Goal: Contribute content

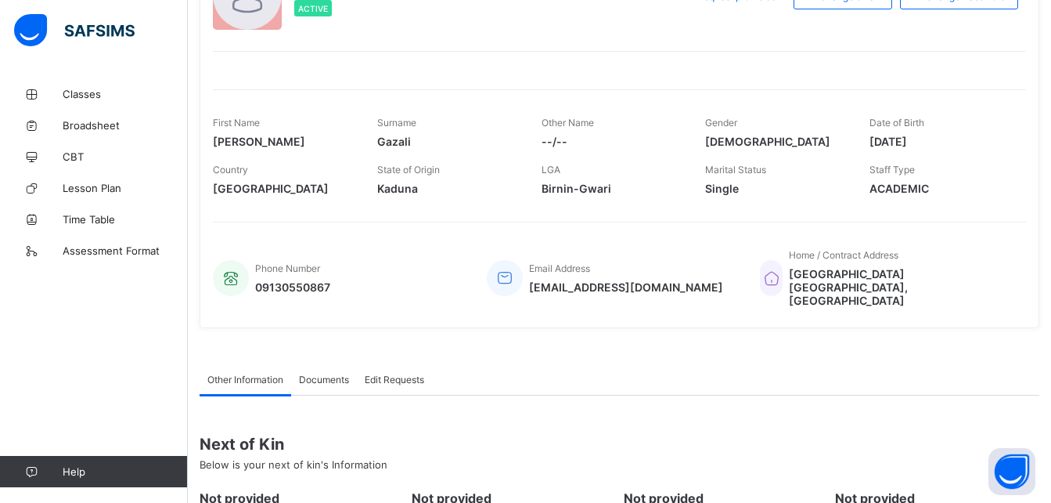
scroll to position [132, 0]
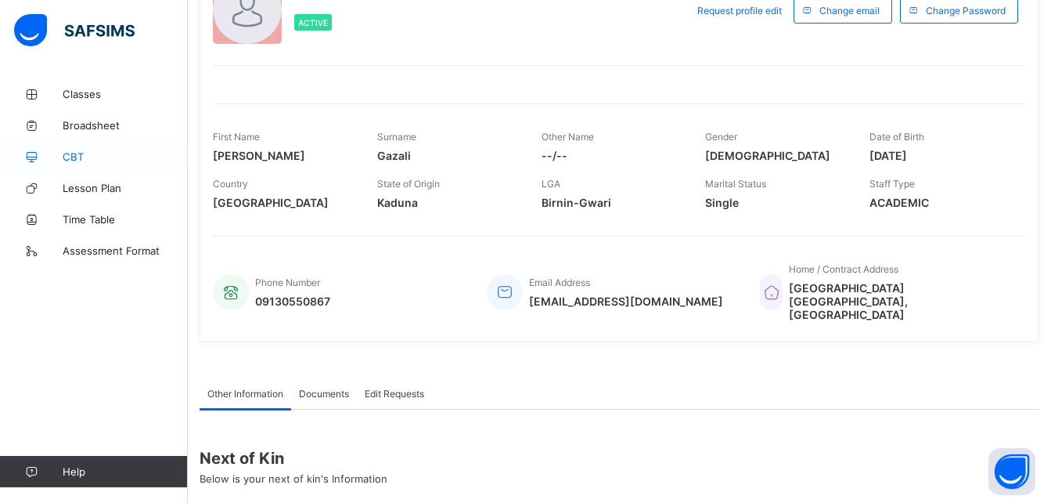
click at [74, 157] on span "CBT" at bounding box center [125, 156] width 125 height 13
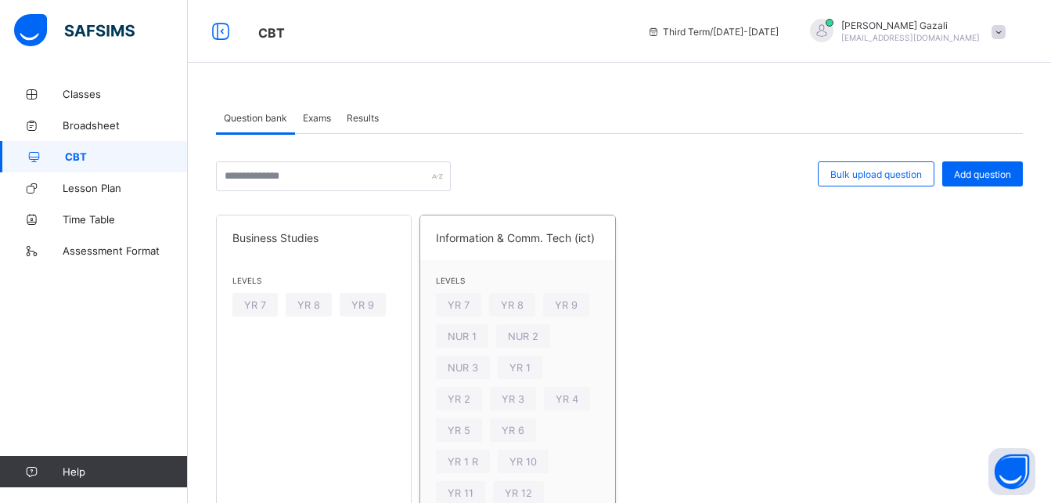
scroll to position [73, 0]
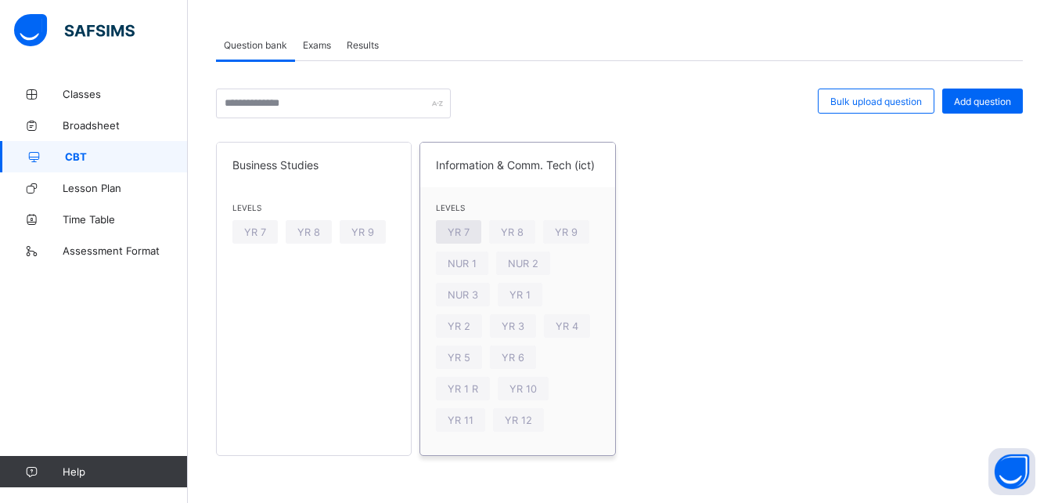
click at [459, 231] on span "YR 7" at bounding box center [459, 232] width 22 height 12
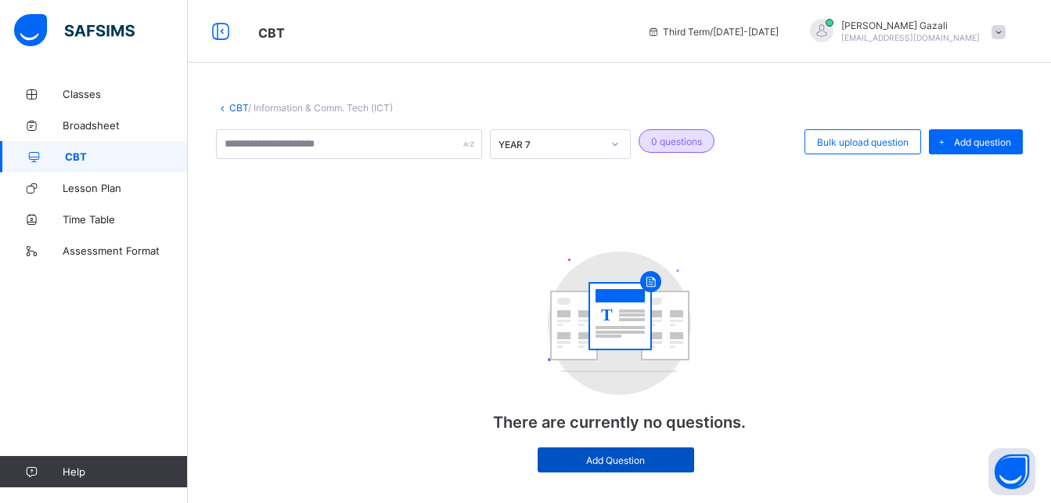
click at [616, 452] on div "Add Question" at bounding box center [616, 459] width 157 height 25
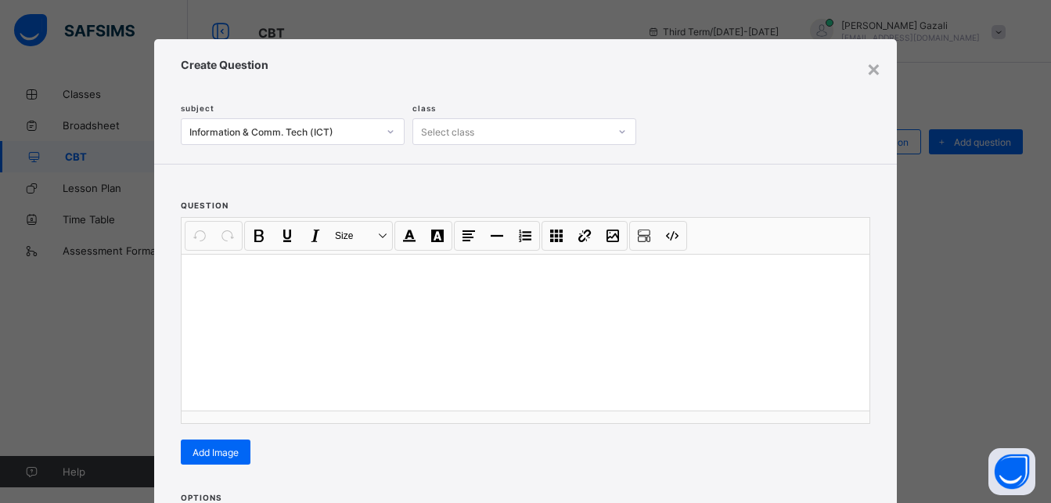
click at [315, 294] on div at bounding box center [526, 332] width 688 height 157
click at [513, 131] on div "Select class" at bounding box center [511, 132] width 196 height 22
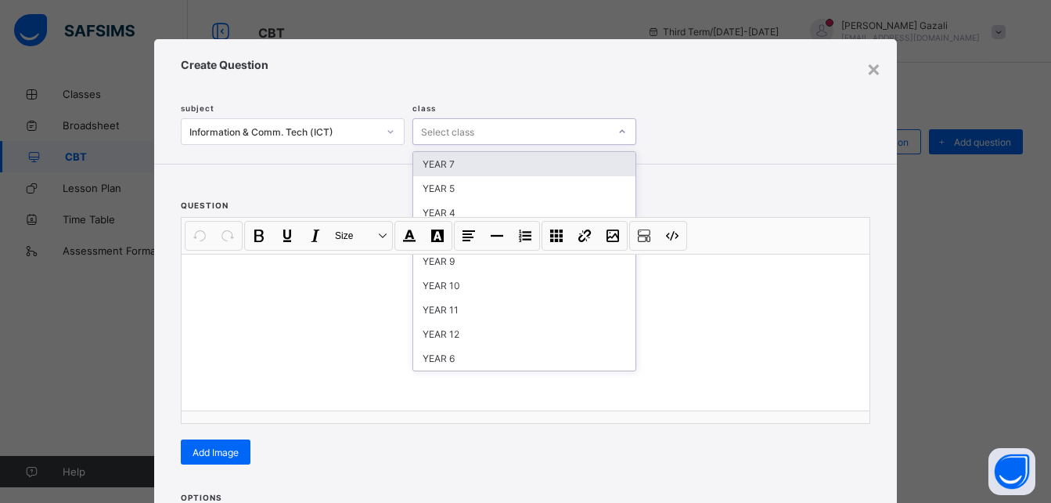
click at [44, 353] on div "× Create Question subject Information & Comm. Tech (ICT) class option YEAR 7 fo…" at bounding box center [525, 251] width 1051 height 503
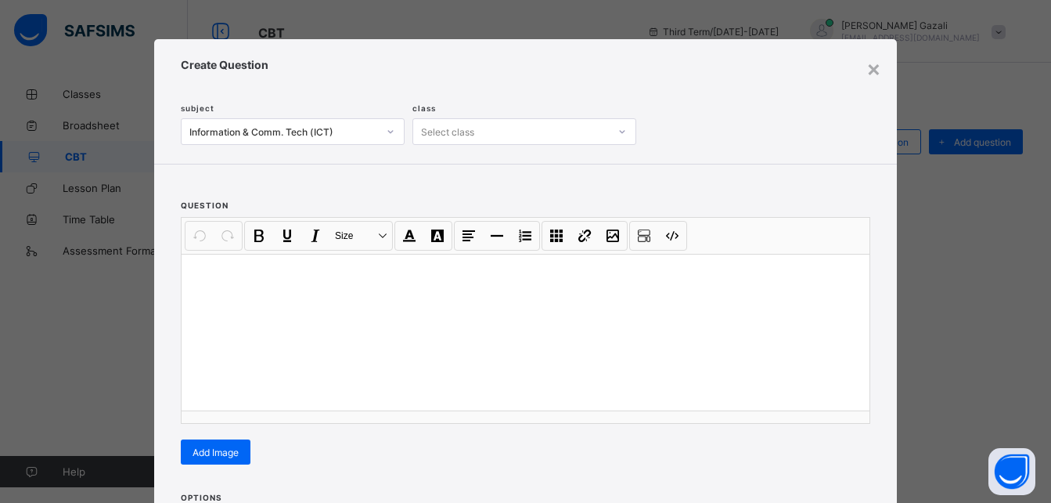
click at [386, 131] on icon at bounding box center [390, 132] width 9 height 16
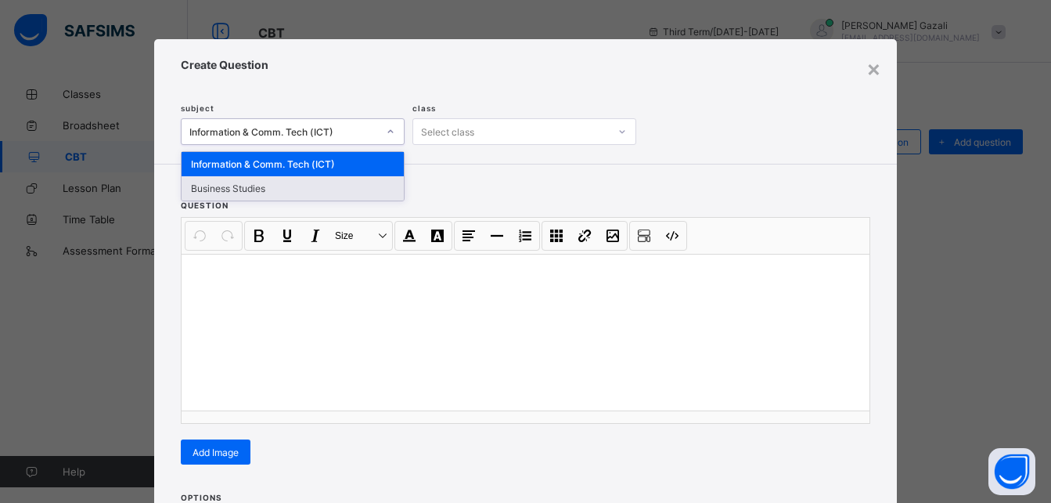
click at [293, 188] on div "Business Studies" at bounding box center [293, 188] width 222 height 24
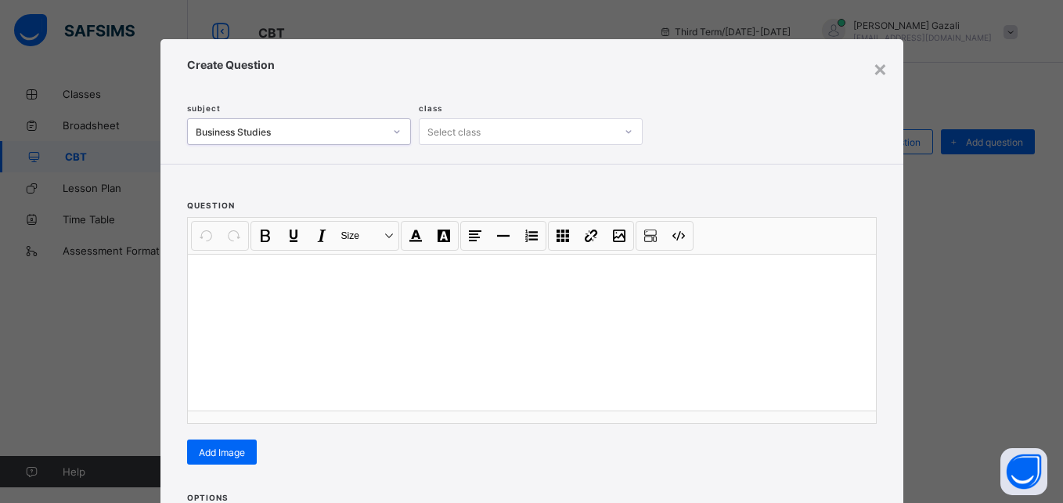
click at [394, 131] on icon at bounding box center [396, 132] width 9 height 16
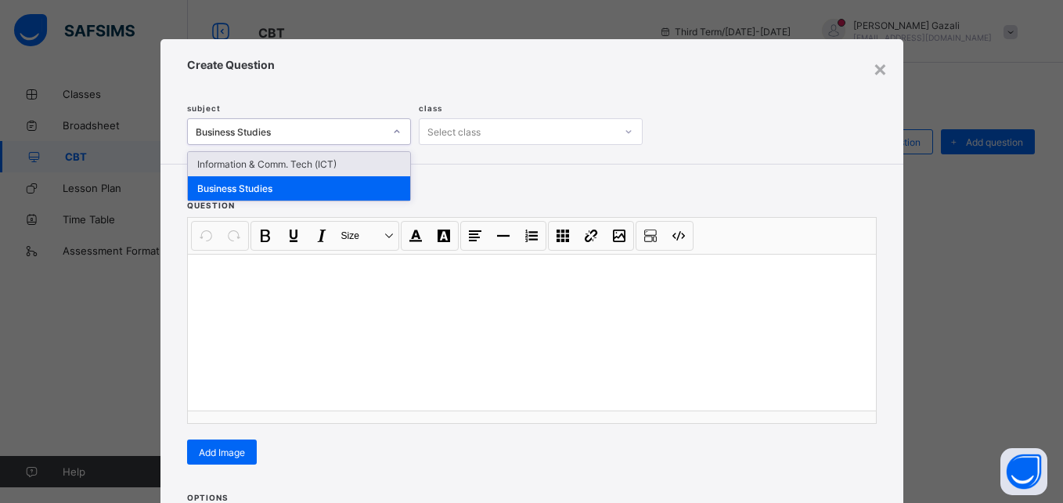
click at [328, 162] on div "Information & Comm. Tech (ICT)" at bounding box center [299, 164] width 222 height 24
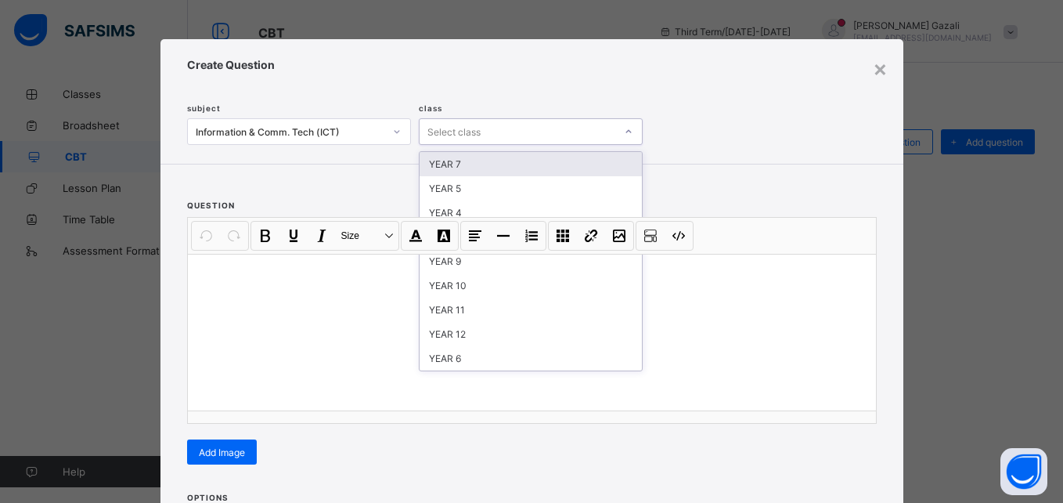
click at [479, 128] on div "Select class" at bounding box center [518, 132] width 196 height 22
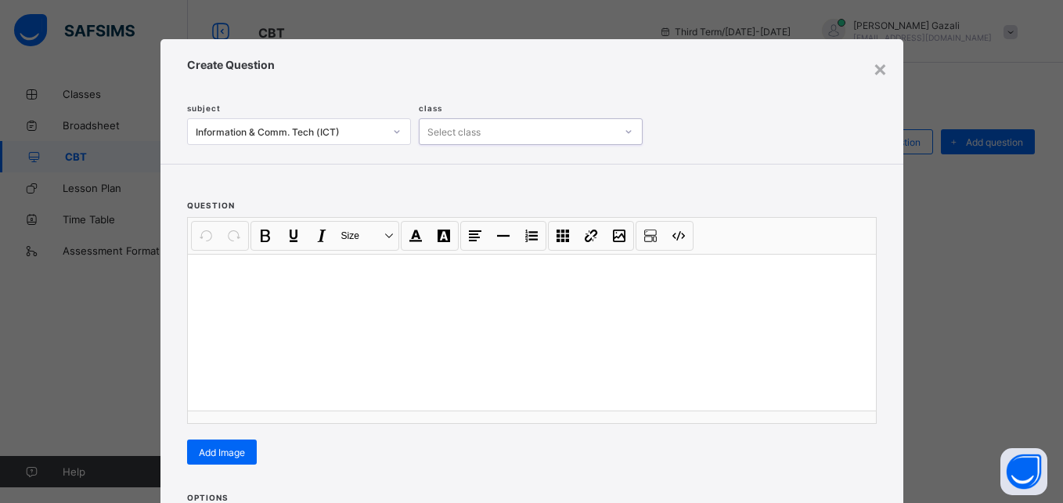
click at [479, 128] on div "Select class" at bounding box center [518, 132] width 196 height 22
click at [873, 70] on div "×" at bounding box center [880, 68] width 15 height 27
